Goal: Task Accomplishment & Management: Manage account settings

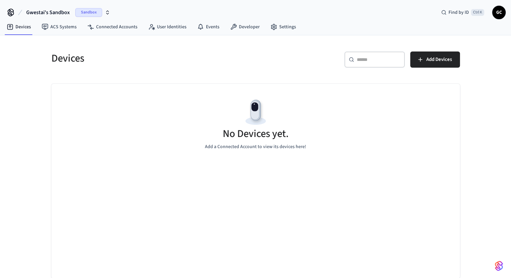
click at [42, 11] on span "Gwestai's Sandbox" at bounding box center [48, 12] width 44 height 8
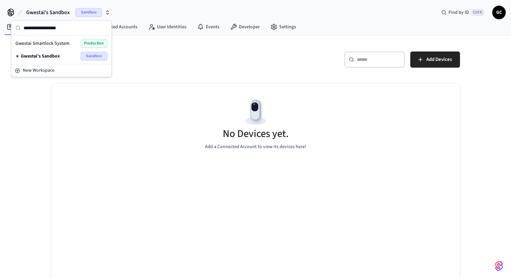
click at [51, 42] on span "Gwestai Smartlock System" at bounding box center [42, 43] width 54 height 7
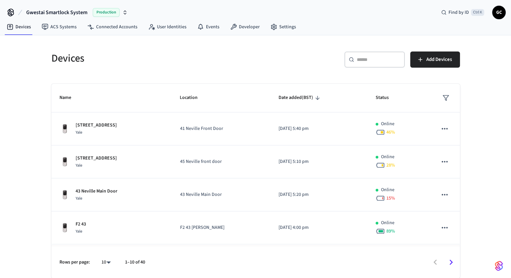
click at [383, 65] on div "​ ​" at bounding box center [375, 59] width 61 height 16
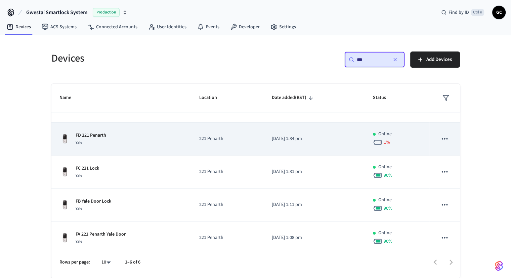
scroll to position [34, 0]
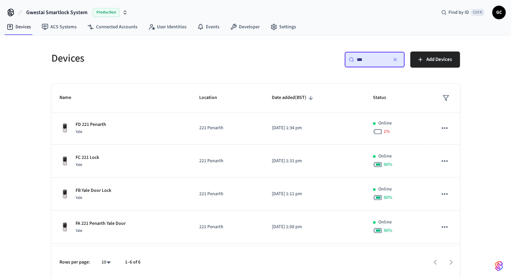
type input "***"
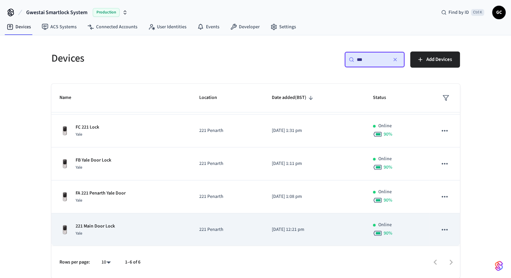
scroll to position [0, 0]
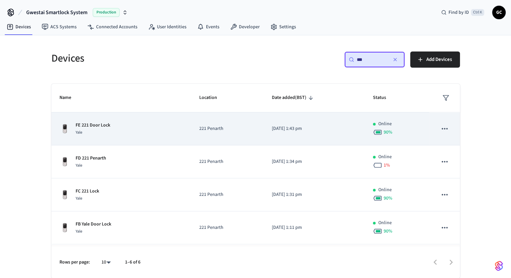
click at [143, 127] on div "FE 221 Door Lock Yale" at bounding box center [121, 129] width 124 height 14
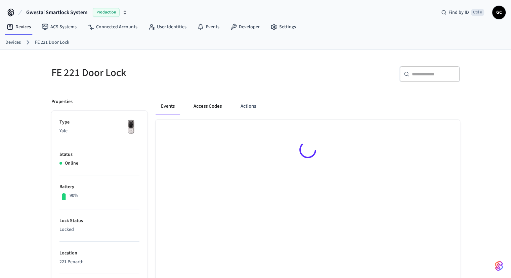
click at [207, 101] on button "Access Codes" at bounding box center [207, 106] width 39 height 16
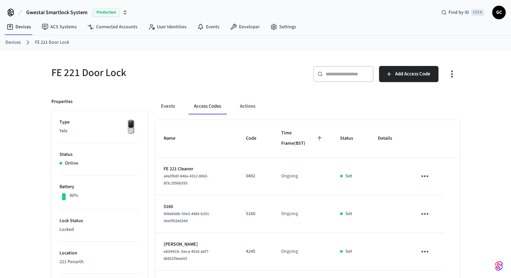
click at [342, 78] on div "​ ​" at bounding box center [343, 74] width 61 height 16
paste input "**********"
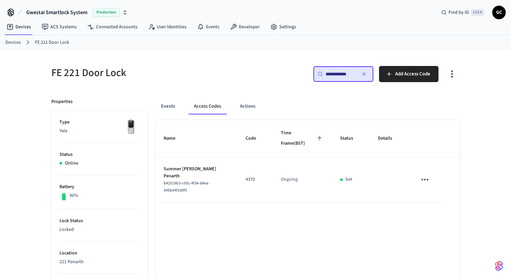
type input "**********"
click at [251, 176] on p "4370" at bounding box center [255, 179] width 19 height 7
copy p "4370"
click at [364, 75] on icon "button" at bounding box center [363, 73] width 5 height 5
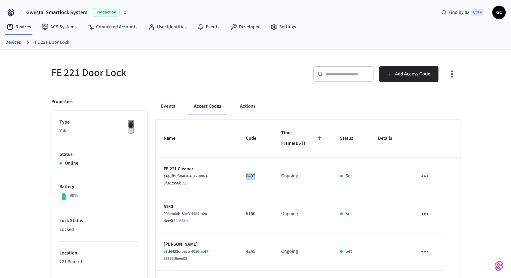
drag, startPoint x: 248, startPoint y: 175, endPoint x: 262, endPoint y: 175, distance: 13.4
click at [262, 175] on td "0492" at bounding box center [255, 176] width 35 height 38
copy p "0492"
